Goal: Obtain resource: Download file/media

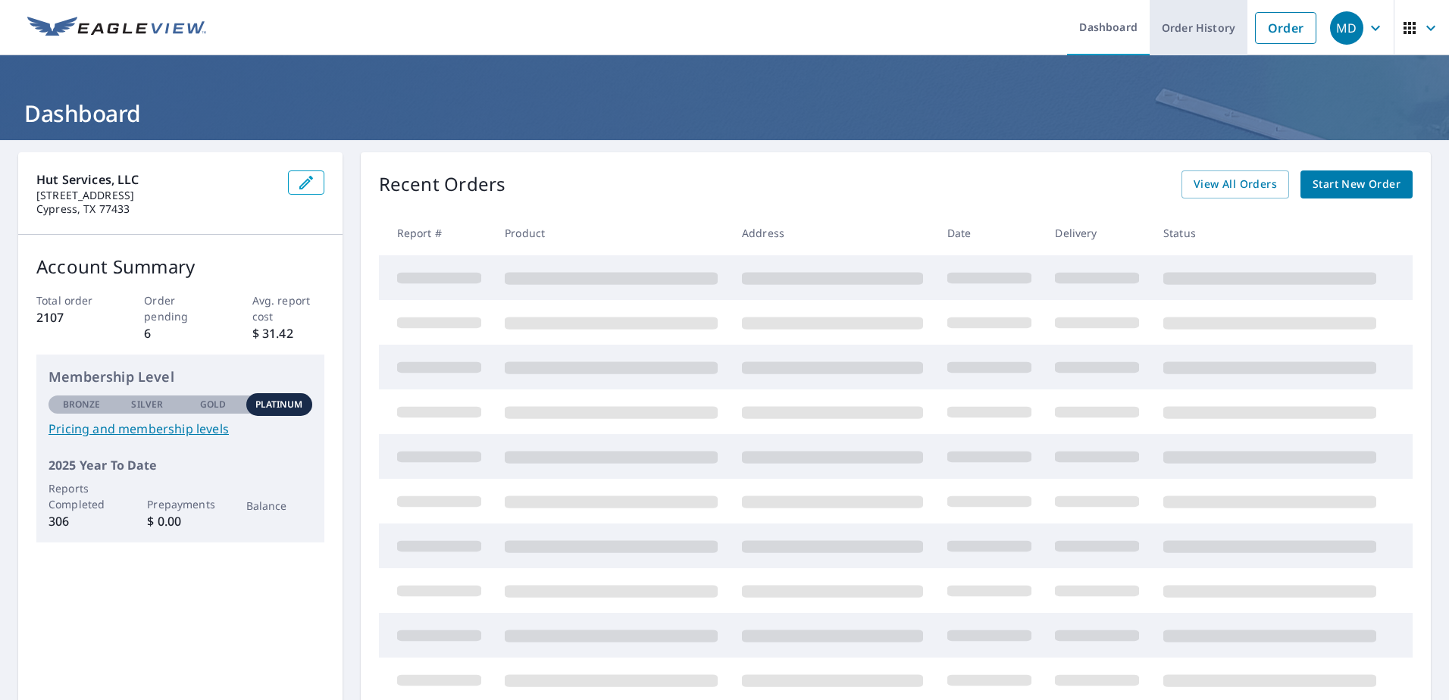
click at [1175, 42] on link "Order History" at bounding box center [1199, 27] width 98 height 55
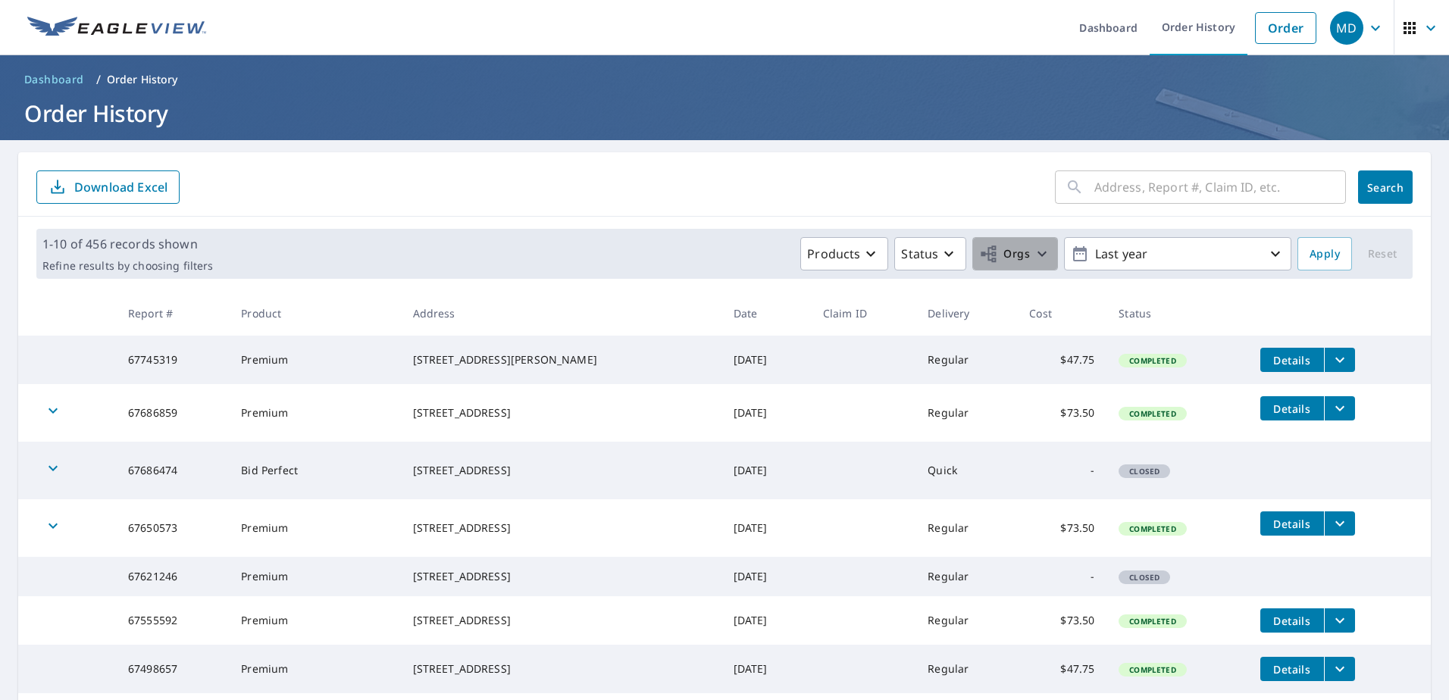
click at [1019, 266] on button "Orgs" at bounding box center [1015, 253] width 86 height 33
click at [741, 337] on label "Shingle Hut LLC" at bounding box center [769, 341] width 91 height 18
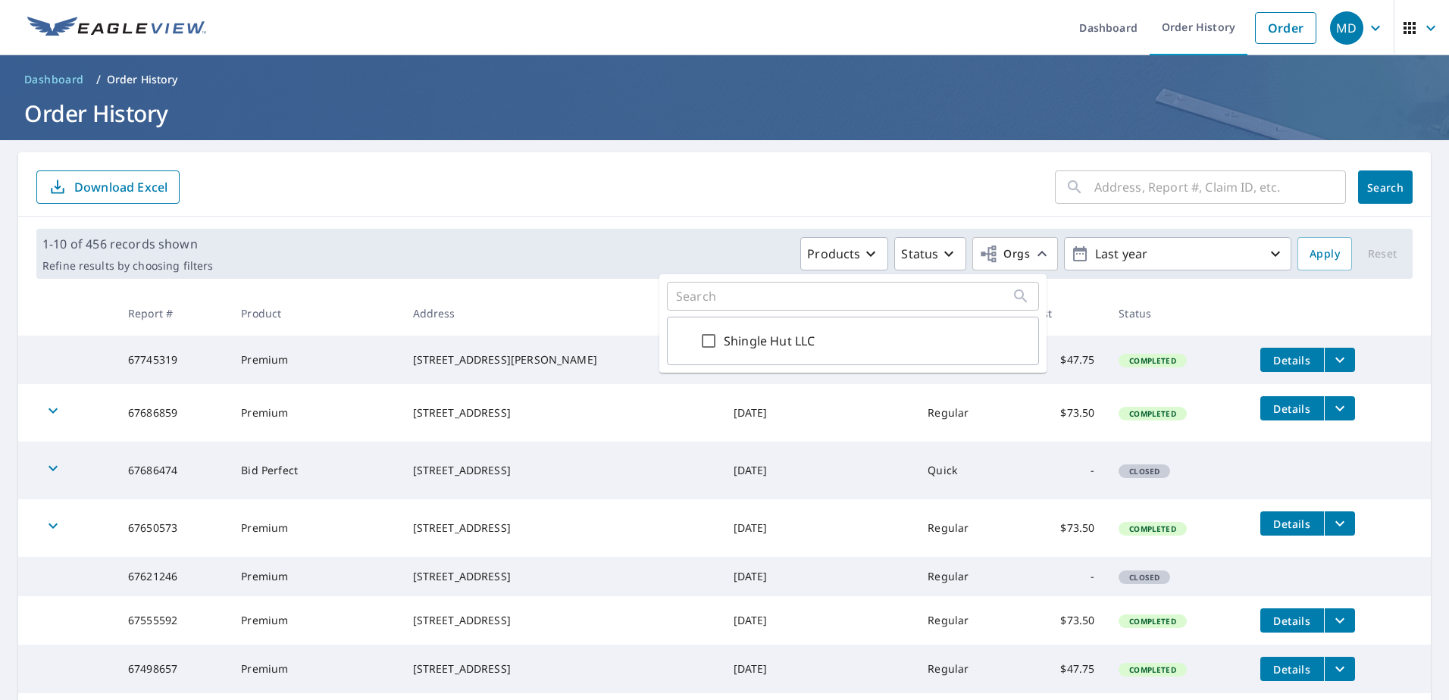
click at [718, 337] on input "Shingle Hut LLC" at bounding box center [709, 341] width 18 height 18
checkbox input "true"
click at [981, 202] on form "​ Search Download Excel" at bounding box center [724, 187] width 1376 height 33
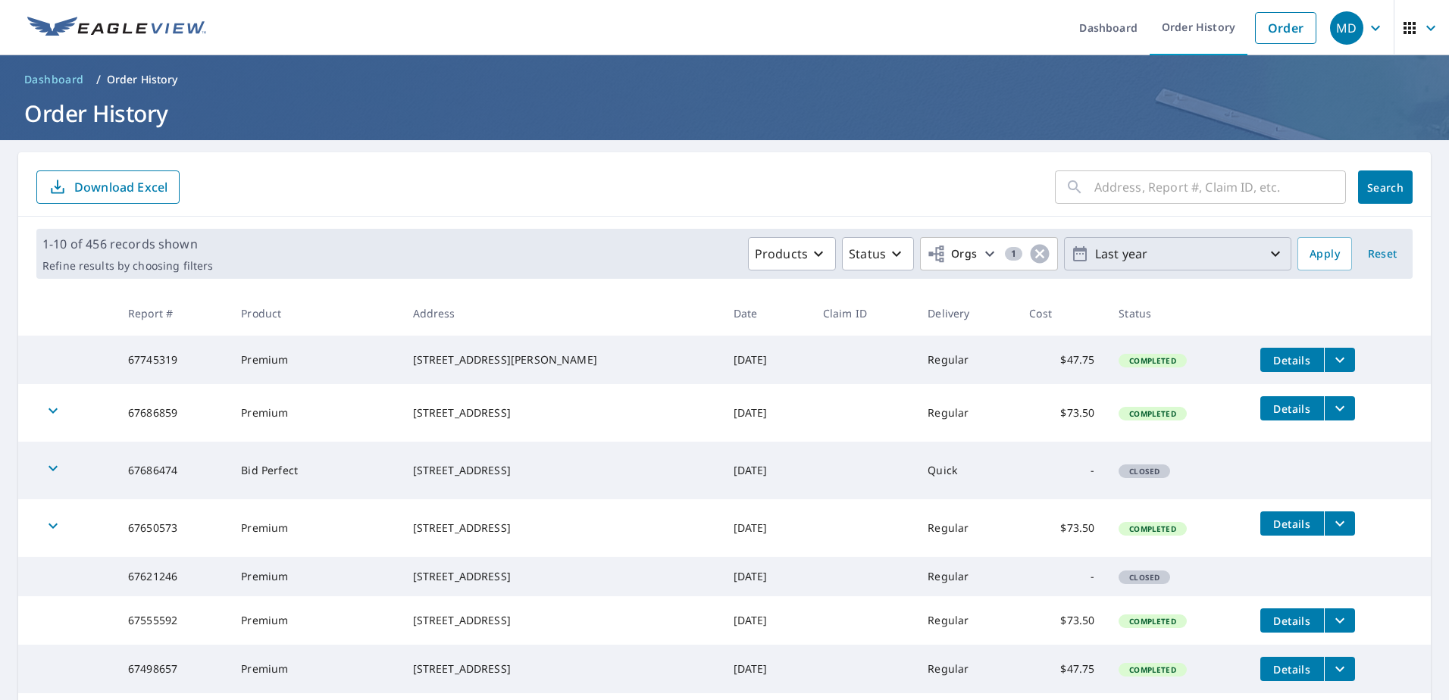
click at [1267, 253] on icon "button" at bounding box center [1276, 254] width 18 height 18
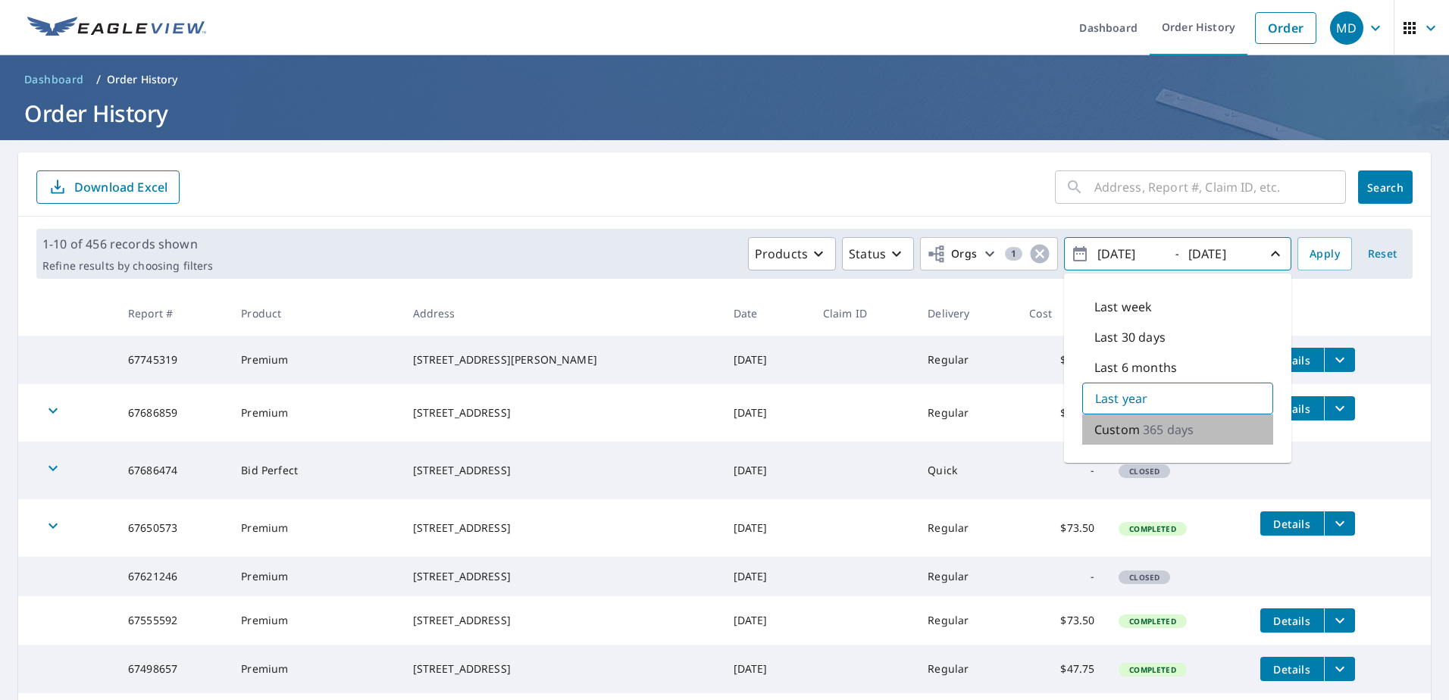
click at [1124, 429] on p "Custom" at bounding box center [1117, 430] width 45 height 18
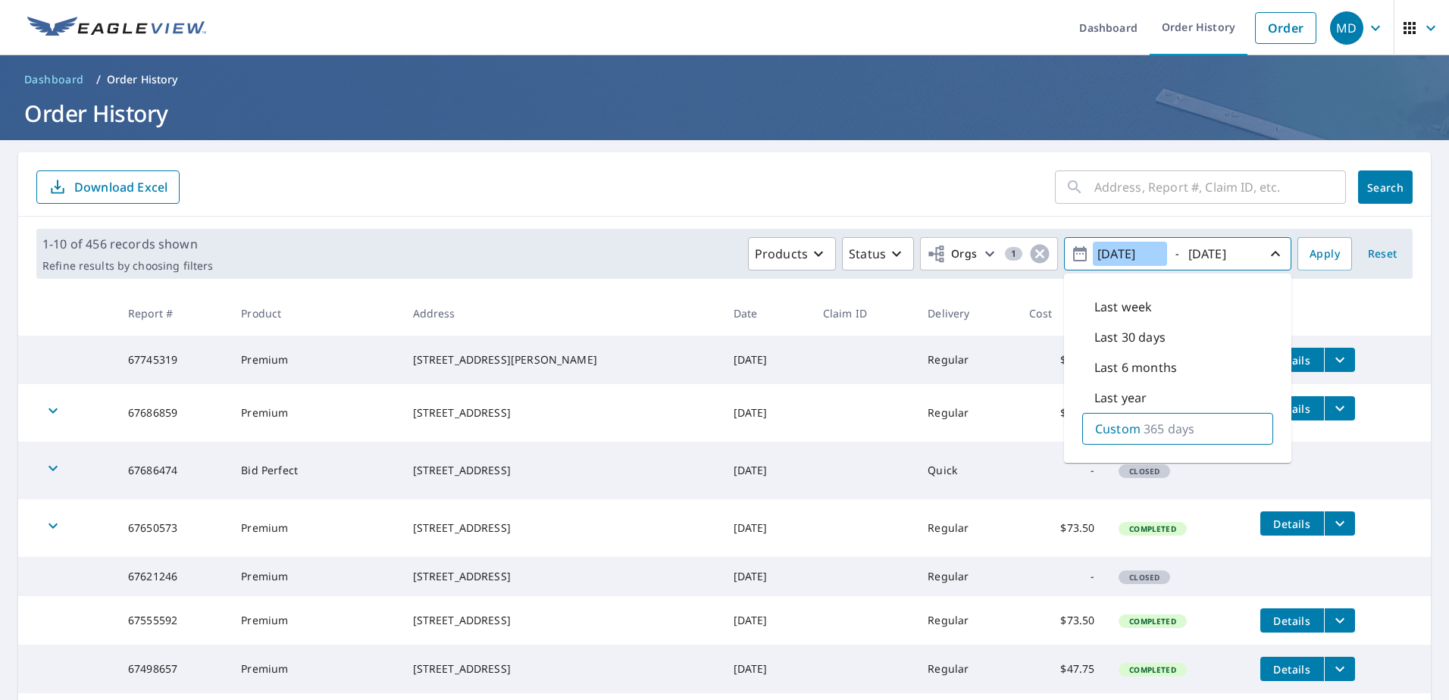
click at [1113, 253] on input "[DATE]" at bounding box center [1130, 254] width 74 height 24
click at [1134, 249] on input "[DATE]" at bounding box center [1130, 254] width 74 height 24
click at [1154, 257] on input "[DATE]" at bounding box center [1130, 254] width 74 height 24
click at [1135, 251] on input "[DATE]" at bounding box center [1130, 254] width 74 height 24
type input "[DATE]"
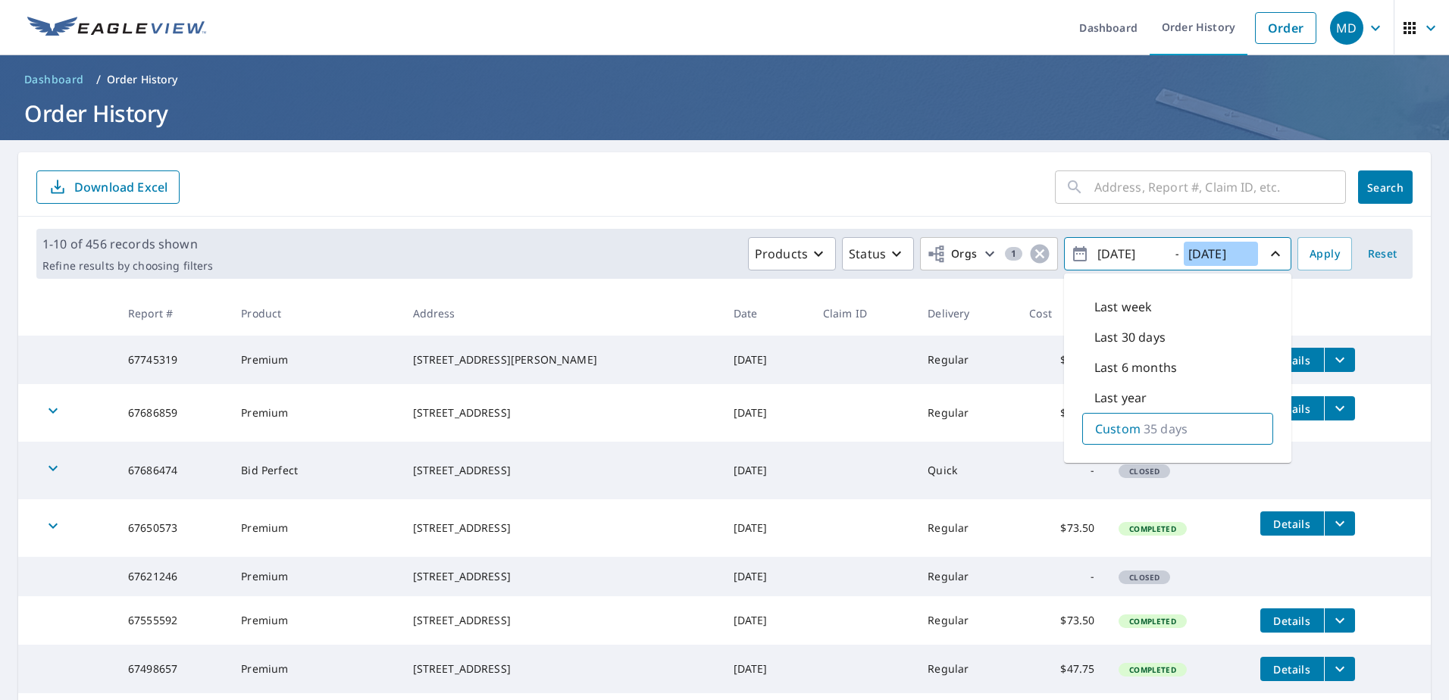
click at [1221, 252] on input "[DATE]" at bounding box center [1221, 254] width 74 height 24
type input "[DATE]"
click at [1129, 254] on input "[DATE]" at bounding box center [1130, 254] width 74 height 24
type input "[DATE]"
click at [1311, 258] on span "Apply" at bounding box center [1325, 254] width 30 height 19
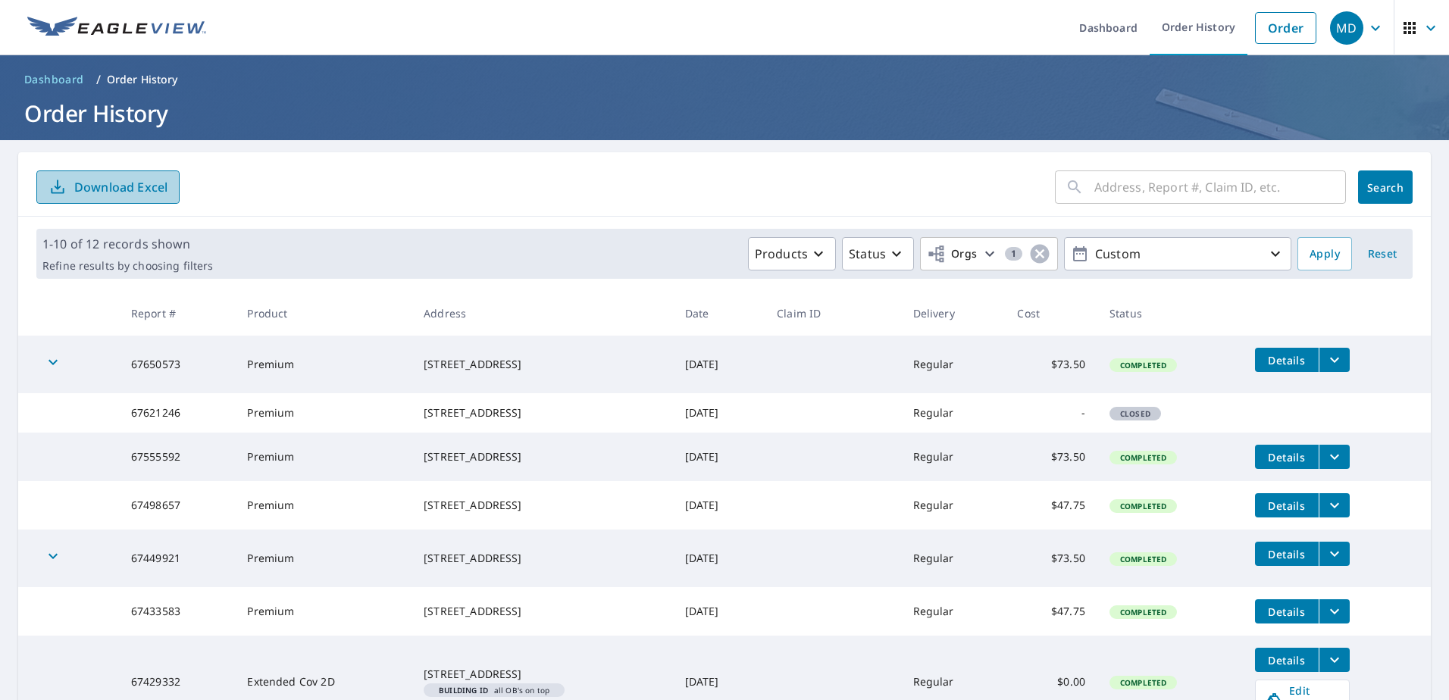
click at [152, 188] on p "Download Excel" at bounding box center [120, 187] width 93 height 17
